Goal: Task Accomplishment & Management: Complete application form

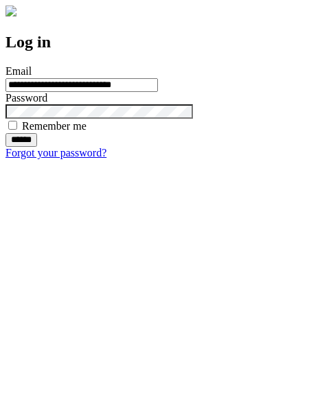
type input "**********"
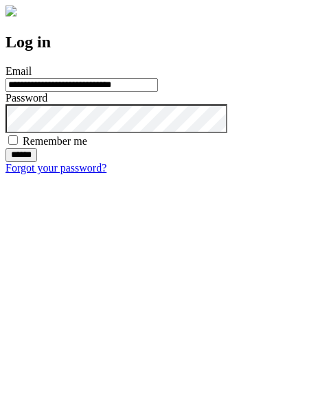
click at [37, 162] on input "******" at bounding box center [21, 155] width 32 height 14
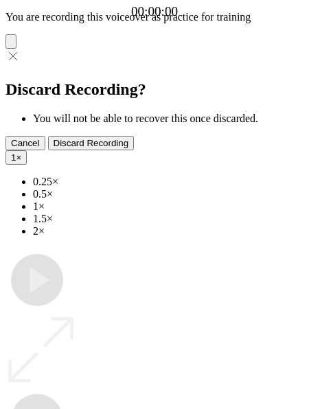
type input "**********"
